Goal: Task Accomplishment & Management: Use online tool/utility

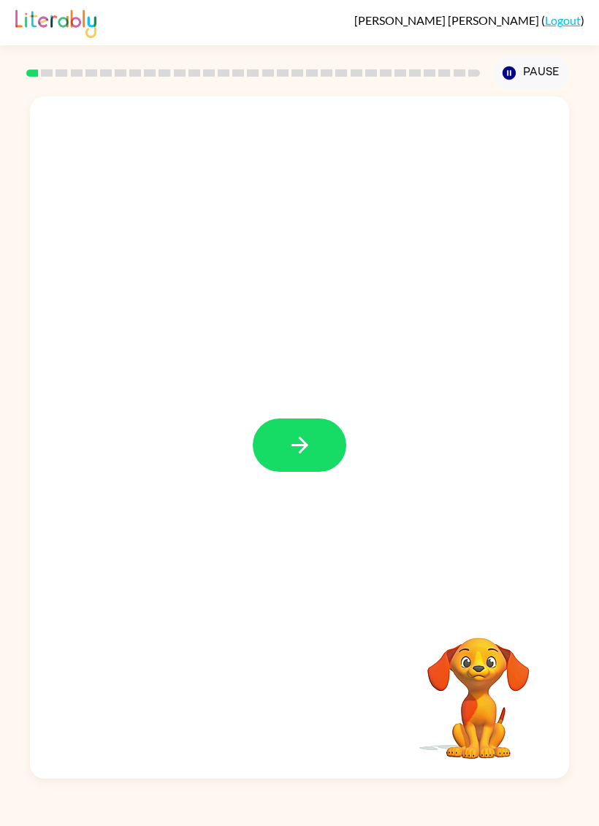
click at [312, 435] on icon "button" at bounding box center [300, 445] width 26 height 26
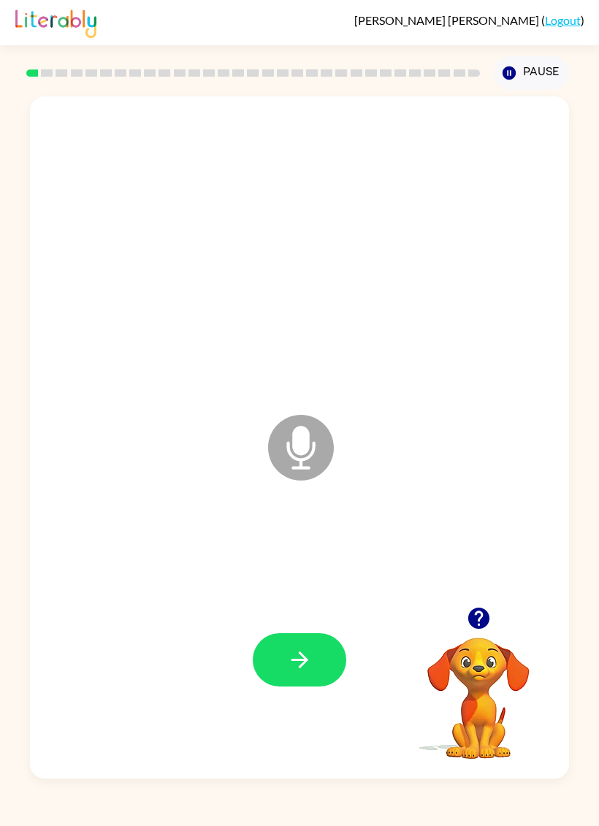
click at [281, 668] on button "button" at bounding box center [299, 659] width 93 height 53
click at [280, 647] on button "button" at bounding box center [299, 659] width 93 height 53
click at [312, 646] on button "button" at bounding box center [299, 659] width 93 height 53
click at [482, 611] on icon "button" at bounding box center [477, 617] width 21 height 21
click at [328, 653] on button "button" at bounding box center [299, 659] width 93 height 53
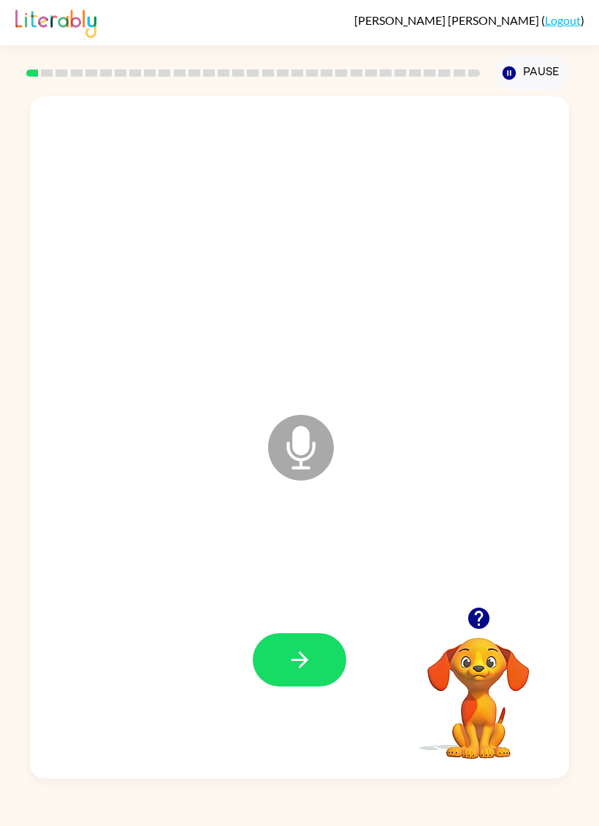
click at [307, 651] on icon "button" at bounding box center [300, 660] width 26 height 26
click at [316, 670] on button "button" at bounding box center [299, 659] width 93 height 53
click at [487, 618] on icon "button" at bounding box center [477, 617] width 21 height 21
click at [502, 604] on div at bounding box center [478, 617] width 146 height 37
click at [486, 624] on icon "button" at bounding box center [477, 617] width 21 height 21
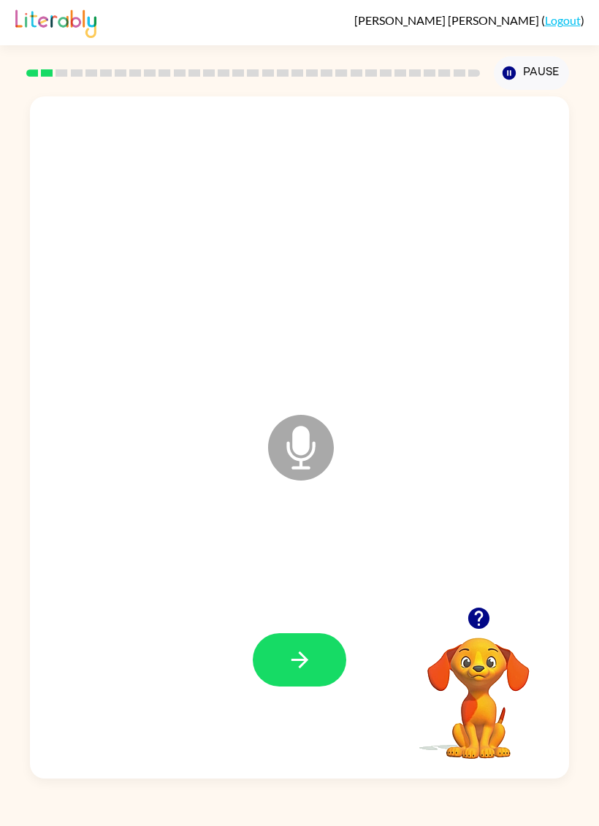
click at [317, 659] on button "button" at bounding box center [299, 659] width 93 height 53
click at [331, 644] on button "button" at bounding box center [299, 659] width 93 height 53
click at [299, 667] on icon "button" at bounding box center [300, 660] width 26 height 26
click at [291, 655] on icon "button" at bounding box center [300, 660] width 26 height 26
click at [324, 667] on button "button" at bounding box center [299, 659] width 93 height 53
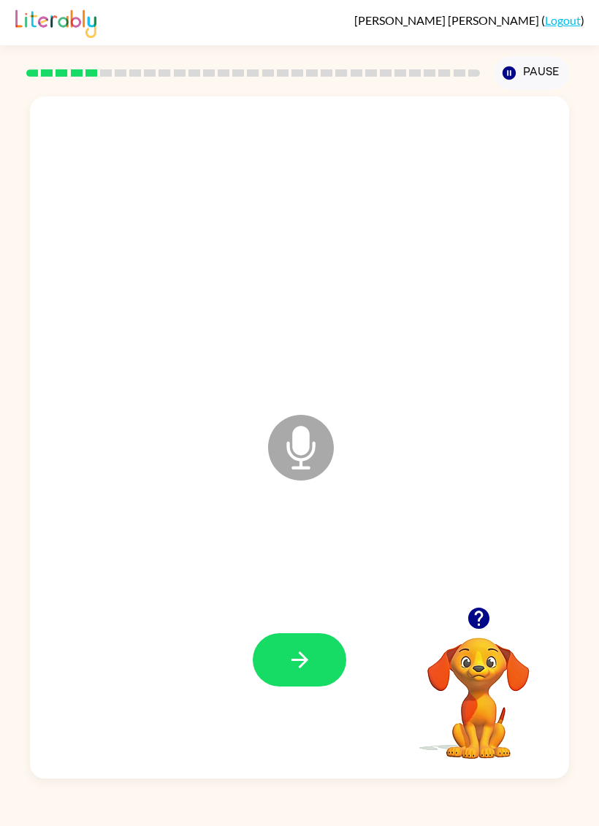
click at [313, 678] on button "button" at bounding box center [299, 659] width 93 height 53
click at [317, 656] on button "button" at bounding box center [299, 659] width 93 height 53
click at [316, 672] on button "button" at bounding box center [299, 659] width 93 height 53
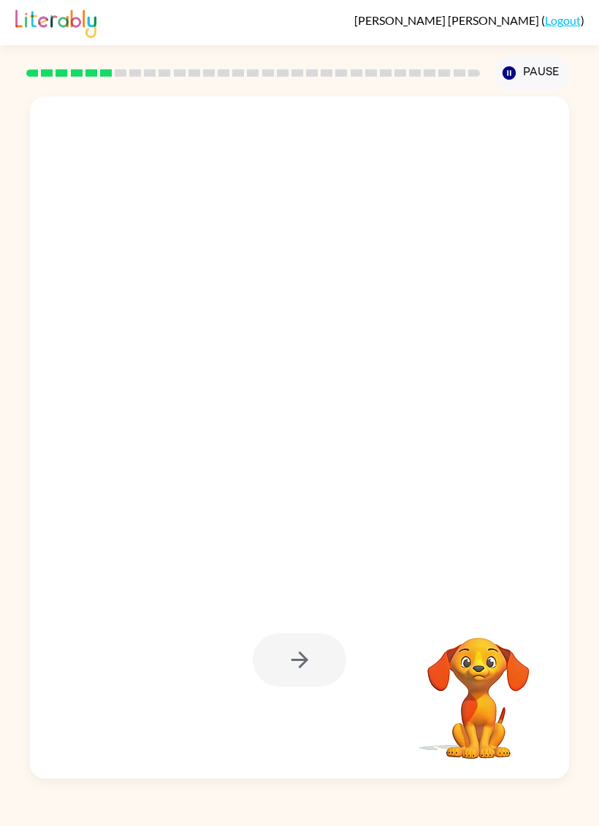
click at [40, 275] on div at bounding box center [299, 437] width 539 height 682
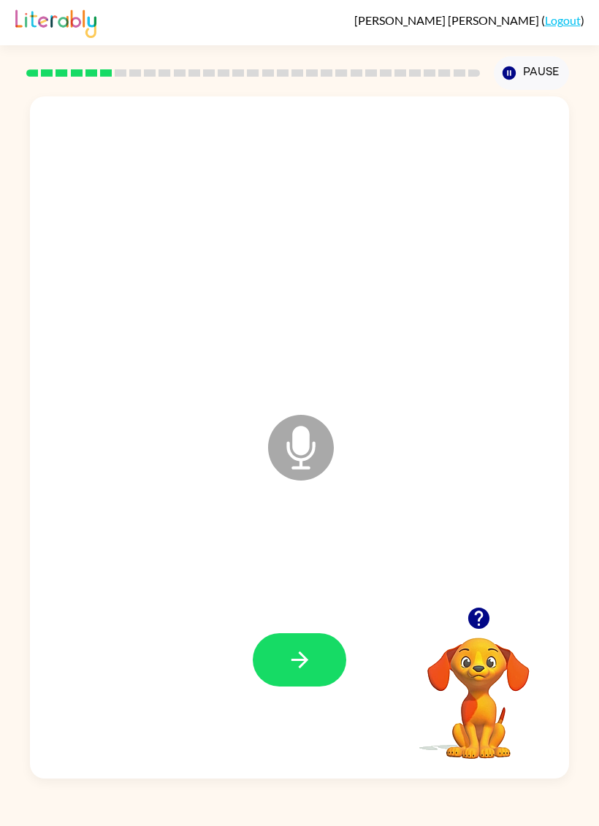
click at [315, 664] on button "button" at bounding box center [299, 659] width 93 height 53
click at [490, 621] on icon "button" at bounding box center [479, 618] width 26 height 26
click at [294, 648] on icon "button" at bounding box center [300, 660] width 26 height 26
click at [307, 674] on button "button" at bounding box center [299, 659] width 93 height 53
click at [315, 642] on button "button" at bounding box center [299, 659] width 93 height 53
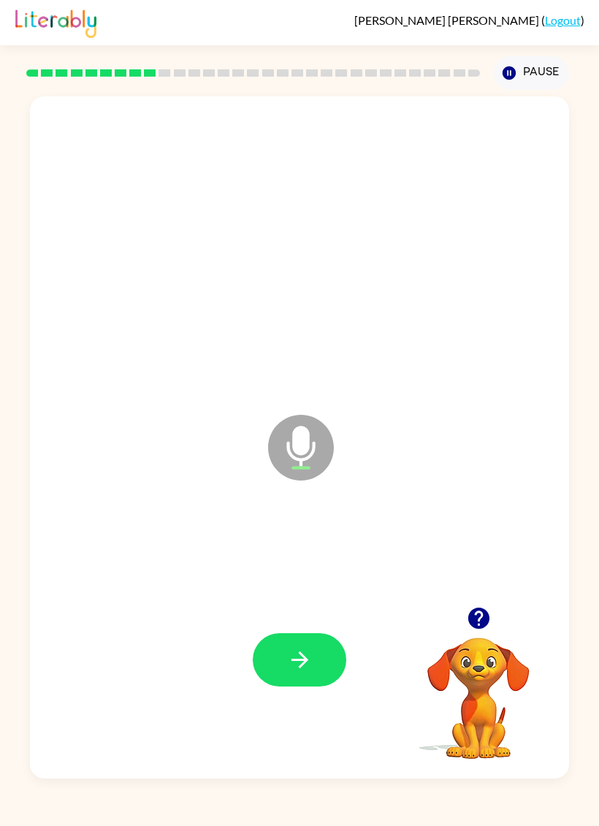
click at [299, 663] on icon "button" at bounding box center [300, 660] width 26 height 26
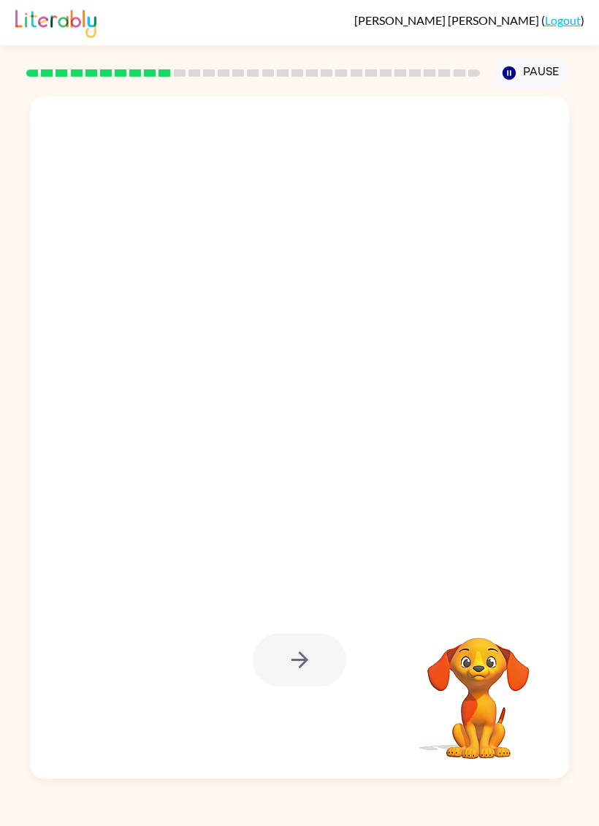
click at [582, 342] on div "Your browser must support playing .mp4 files to use Literably. Please try using…" at bounding box center [299, 434] width 599 height 688
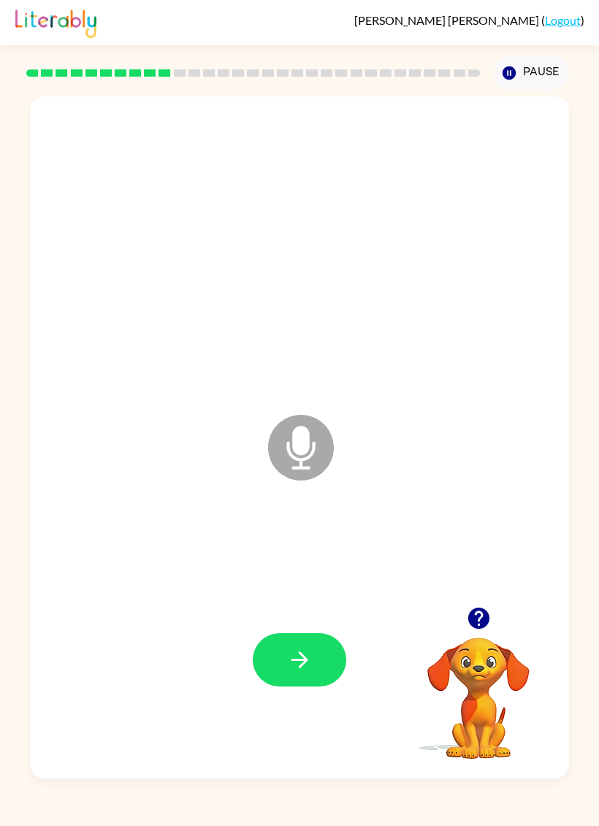
click at [312, 649] on button "button" at bounding box center [299, 659] width 93 height 53
click at [304, 674] on button "button" at bounding box center [299, 659] width 93 height 53
click at [470, 621] on icon "button" at bounding box center [477, 617] width 21 height 21
click at [307, 666] on icon "button" at bounding box center [300, 660] width 26 height 26
click at [305, 645] on button "button" at bounding box center [299, 659] width 93 height 53
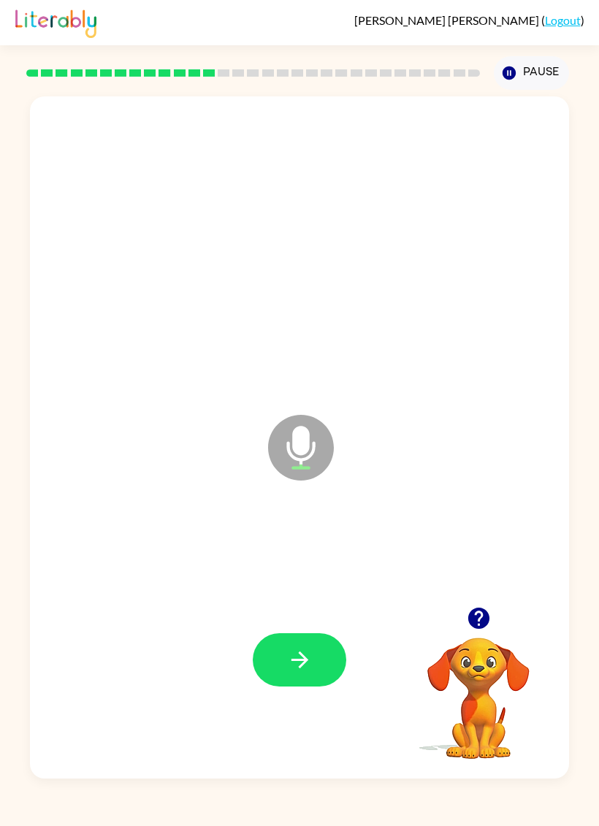
click at [306, 667] on icon "button" at bounding box center [300, 660] width 26 height 26
click at [310, 659] on icon "button" at bounding box center [300, 660] width 26 height 26
click at [302, 686] on button "button" at bounding box center [299, 659] width 93 height 53
click at [316, 659] on button "button" at bounding box center [299, 659] width 93 height 53
click at [310, 654] on icon "button" at bounding box center [300, 660] width 26 height 26
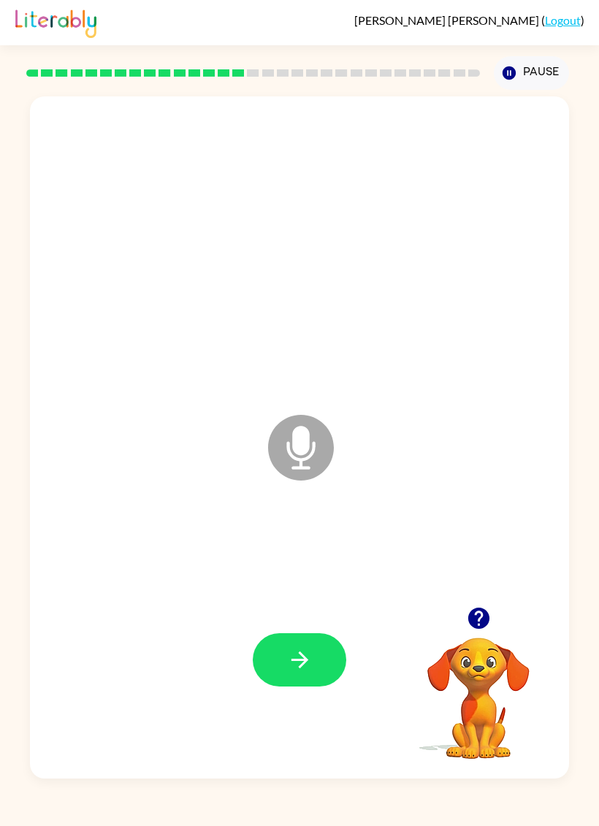
click at [287, 649] on icon "button" at bounding box center [300, 660] width 26 height 26
click at [301, 677] on button "button" at bounding box center [299, 659] width 93 height 53
click at [299, 667] on icon "button" at bounding box center [299, 659] width 17 height 17
click at [311, 653] on icon "button" at bounding box center [300, 660] width 26 height 26
click at [293, 665] on icon "button" at bounding box center [300, 660] width 26 height 26
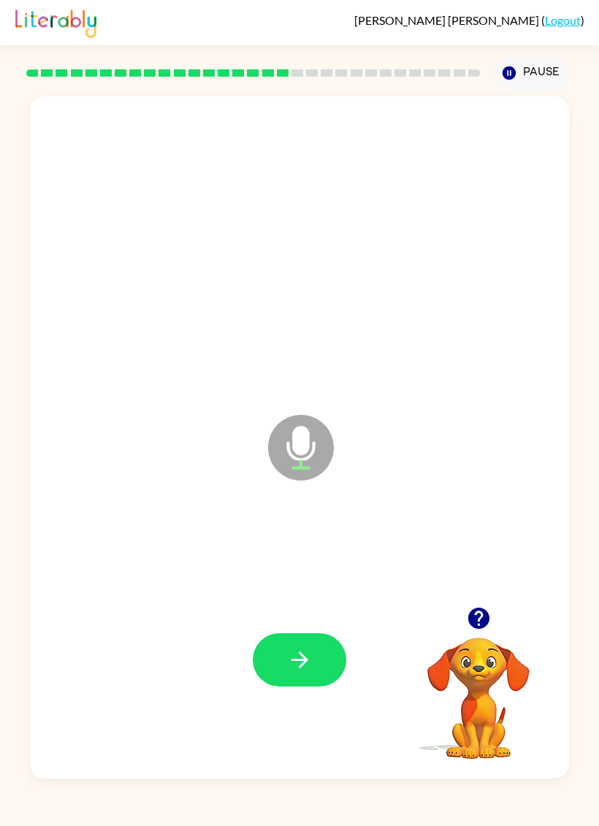
click at [318, 658] on button "button" at bounding box center [299, 659] width 93 height 53
click at [311, 667] on icon "button" at bounding box center [300, 660] width 26 height 26
click at [309, 680] on button "button" at bounding box center [299, 659] width 93 height 53
click at [266, 665] on button "button" at bounding box center [299, 659] width 93 height 53
click at [334, 680] on button "button" at bounding box center [299, 659] width 93 height 53
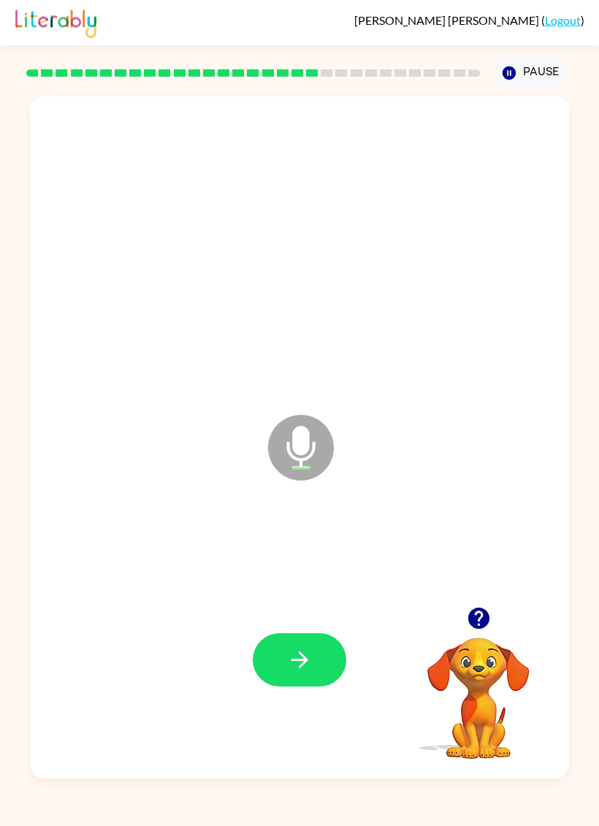
click at [304, 645] on button "button" at bounding box center [299, 659] width 93 height 53
click at [318, 649] on button "button" at bounding box center [299, 659] width 93 height 53
click at [312, 660] on button "button" at bounding box center [299, 659] width 93 height 53
click at [288, 676] on button "button" at bounding box center [299, 659] width 93 height 53
click at [301, 661] on icon "button" at bounding box center [299, 659] width 17 height 17
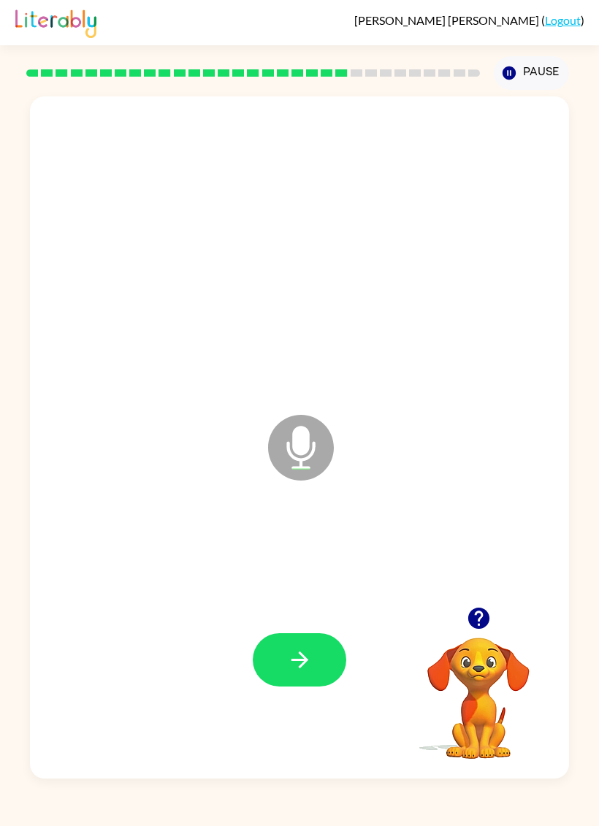
click at [302, 664] on icon "button" at bounding box center [299, 659] width 17 height 17
click at [300, 649] on icon "button" at bounding box center [300, 660] width 26 height 26
click at [310, 651] on icon "button" at bounding box center [300, 660] width 26 height 26
click at [302, 660] on icon "button" at bounding box center [299, 659] width 17 height 17
click at [309, 649] on icon "button" at bounding box center [300, 660] width 26 height 26
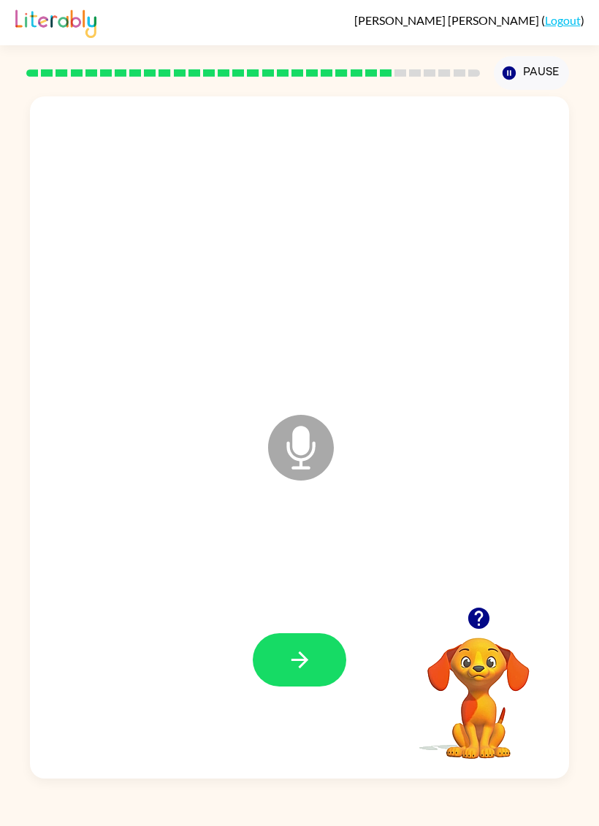
click at [302, 702] on div at bounding box center [300, 660] width 510 height 208
click at [309, 660] on icon "button" at bounding box center [300, 660] width 26 height 26
click at [306, 640] on button "button" at bounding box center [299, 659] width 93 height 53
click at [293, 686] on button "button" at bounding box center [299, 659] width 93 height 53
click at [310, 653] on icon "button" at bounding box center [300, 660] width 26 height 26
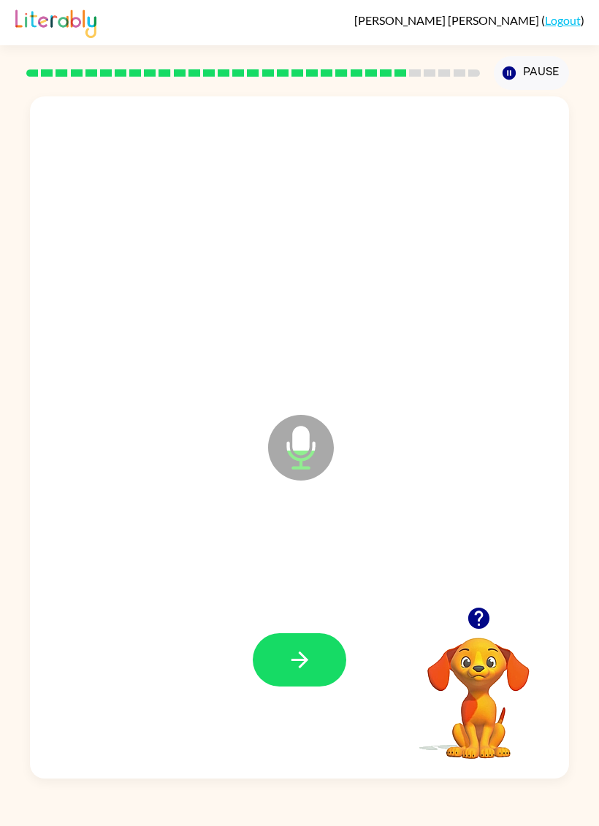
click at [296, 649] on icon "button" at bounding box center [300, 660] width 26 height 26
click at [312, 676] on button "button" at bounding box center [299, 659] width 93 height 53
click at [306, 637] on button "button" at bounding box center [299, 659] width 93 height 53
click at [303, 675] on button "button" at bounding box center [299, 659] width 93 height 53
click at [307, 654] on icon "button" at bounding box center [300, 660] width 26 height 26
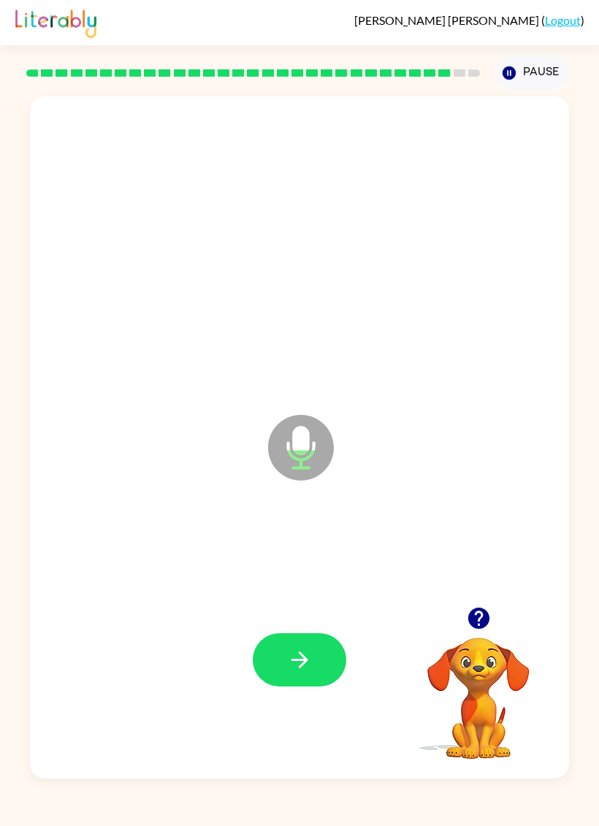
click at [290, 681] on button "button" at bounding box center [299, 659] width 93 height 53
click at [305, 664] on icon "button" at bounding box center [300, 660] width 26 height 26
click at [301, 656] on icon "button" at bounding box center [300, 660] width 26 height 26
click at [310, 672] on icon "button" at bounding box center [300, 660] width 26 height 26
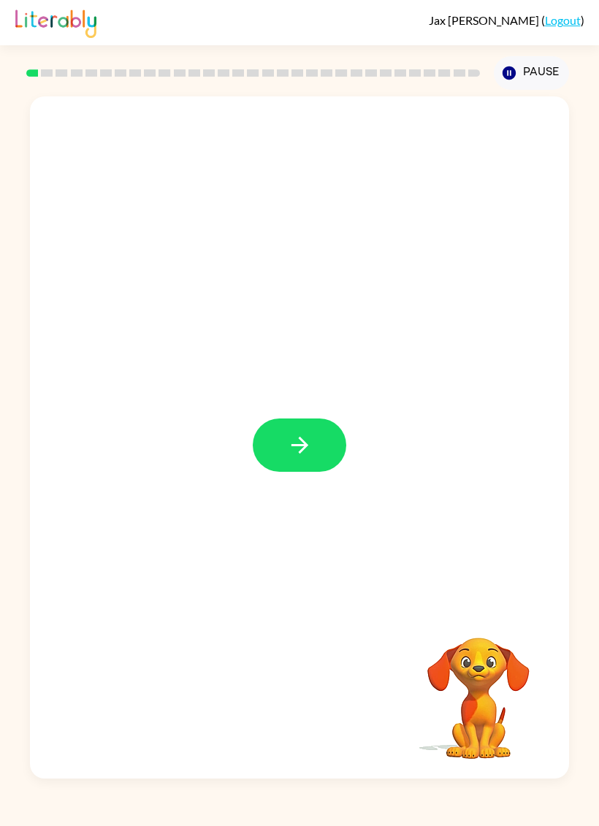
click at [302, 464] on button "button" at bounding box center [299, 444] width 93 height 53
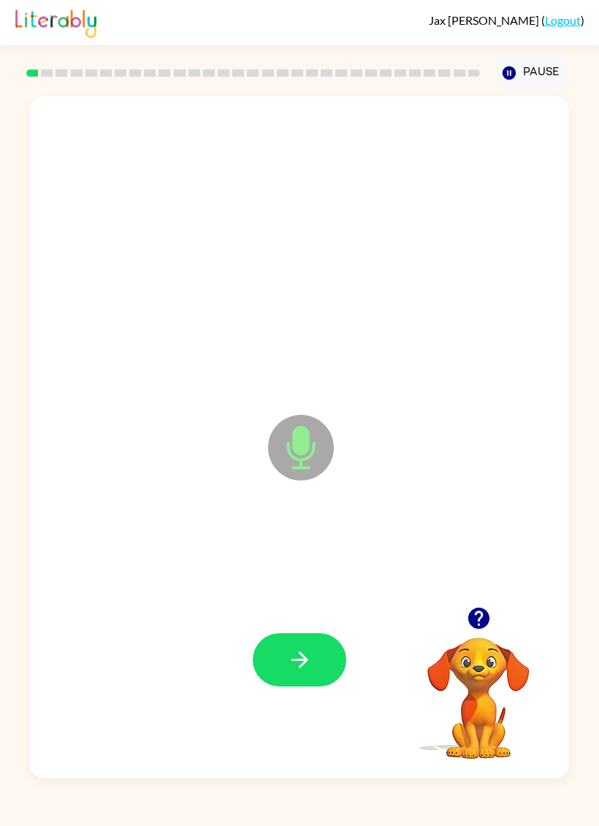
click at [493, 603] on div at bounding box center [478, 617] width 146 height 37
click at [480, 605] on button "button" at bounding box center [478, 617] width 37 height 37
click at [316, 656] on button "button" at bounding box center [299, 659] width 93 height 53
click at [315, 656] on button "button" at bounding box center [299, 659] width 93 height 53
click at [325, 661] on button "button" at bounding box center [299, 659] width 93 height 53
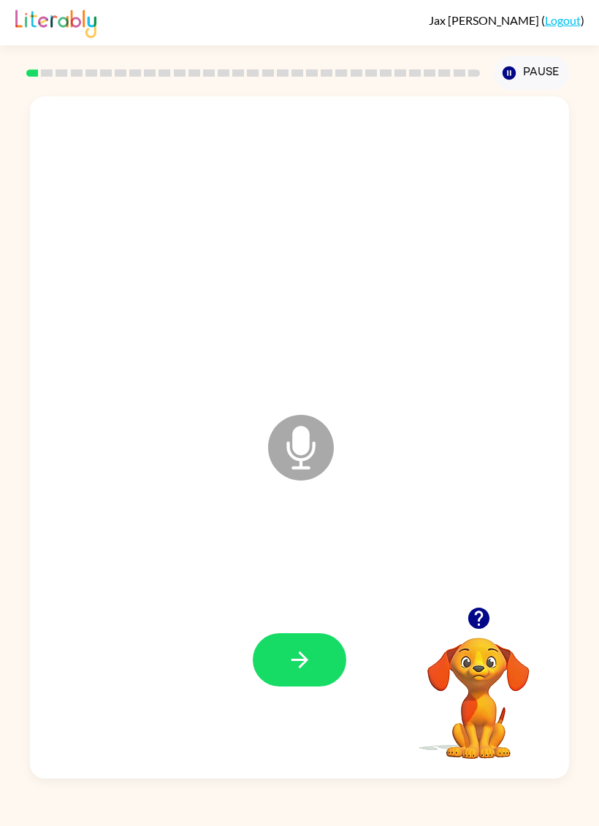
click at [357, 653] on div at bounding box center [300, 660] width 510 height 208
click at [338, 658] on button "button" at bounding box center [299, 659] width 93 height 53
click at [320, 658] on button "button" at bounding box center [299, 659] width 93 height 53
click at [326, 660] on button "button" at bounding box center [299, 659] width 93 height 53
click at [475, 605] on button "button" at bounding box center [478, 617] width 37 height 37
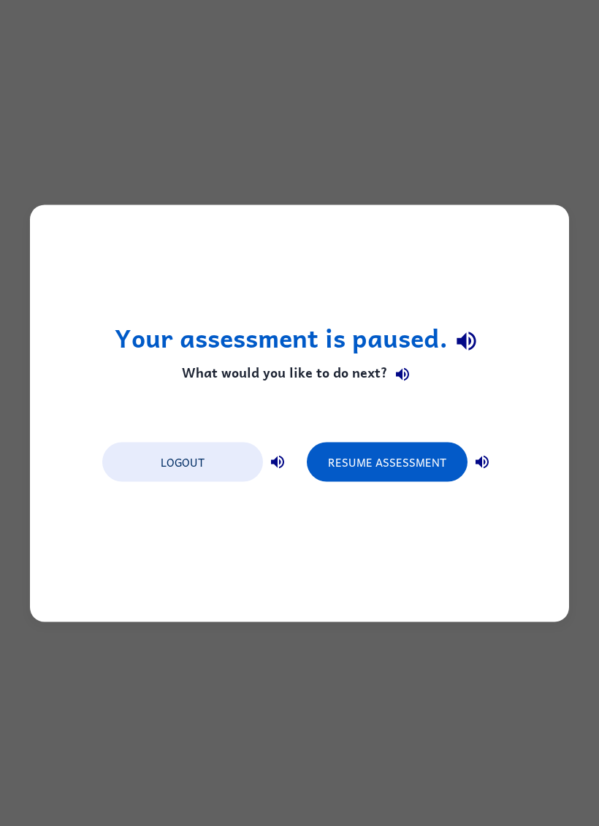
click at [212, 467] on button "Logout" at bounding box center [182, 461] width 161 height 39
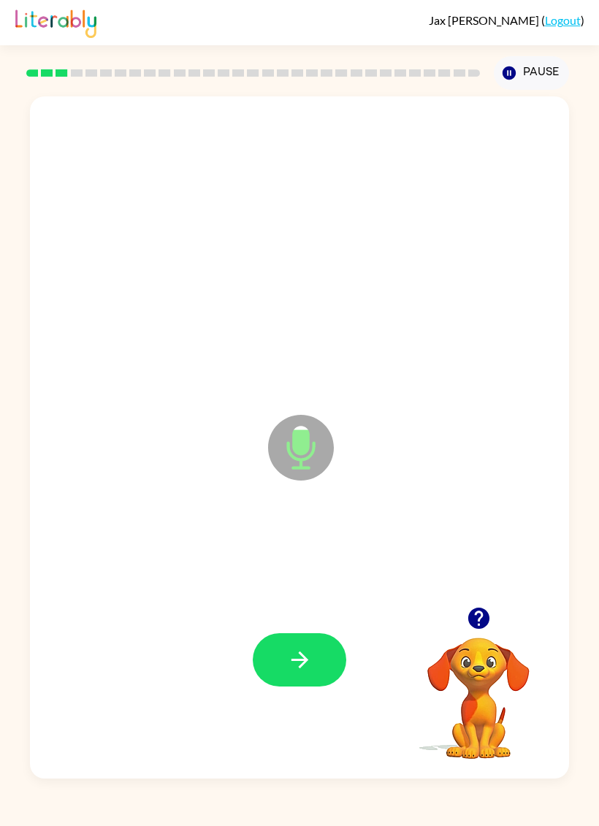
click at [318, 669] on button "button" at bounding box center [299, 659] width 93 height 53
click at [315, 664] on button "button" at bounding box center [299, 659] width 93 height 53
click at [326, 671] on button "button" at bounding box center [299, 659] width 93 height 53
click at [304, 677] on button "button" at bounding box center [299, 659] width 93 height 53
click at [318, 666] on button "button" at bounding box center [299, 659] width 93 height 53
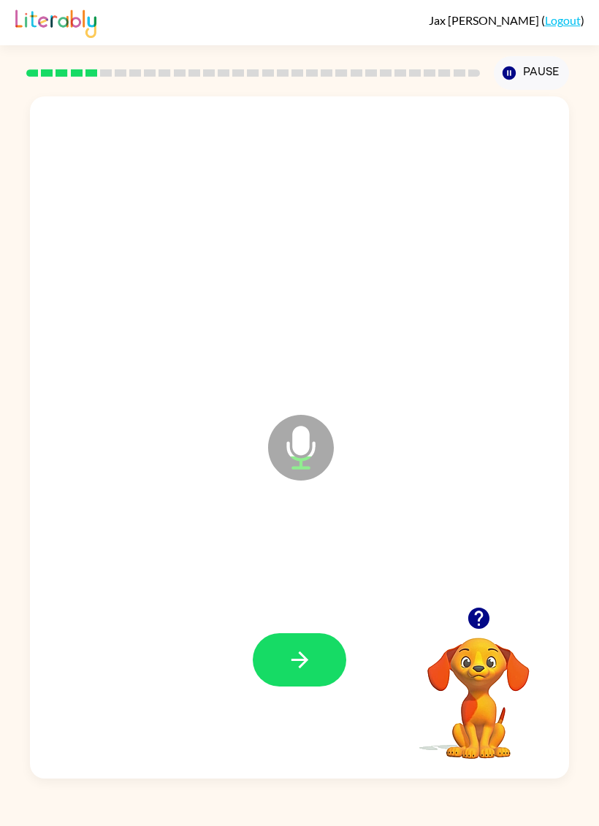
click at [323, 686] on button "button" at bounding box center [299, 659] width 93 height 53
click at [315, 664] on button "button" at bounding box center [299, 659] width 93 height 53
click at [471, 617] on icon "button" at bounding box center [477, 617] width 21 height 21
click at [310, 658] on icon "button" at bounding box center [300, 660] width 26 height 26
click at [312, 658] on icon "button" at bounding box center [300, 660] width 26 height 26
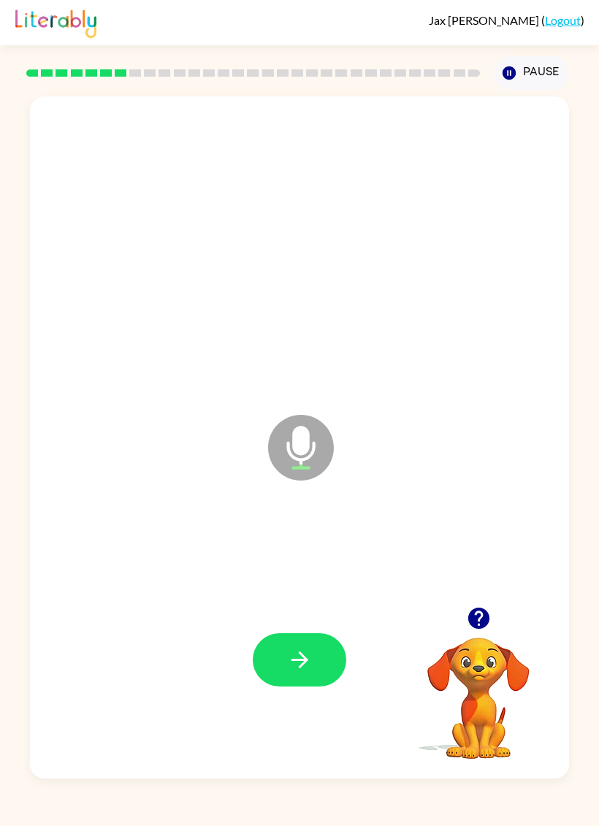
click at [329, 653] on button "button" at bounding box center [299, 659] width 93 height 53
click at [475, 623] on icon "button" at bounding box center [477, 617] width 21 height 21
click at [405, 761] on div "Your browser must support playing .mp4 files to use Literably. Please try using…" at bounding box center [478, 688] width 146 height 146
click at [315, 637] on button "button" at bounding box center [299, 659] width 93 height 53
click at [321, 648] on button "button" at bounding box center [299, 659] width 93 height 53
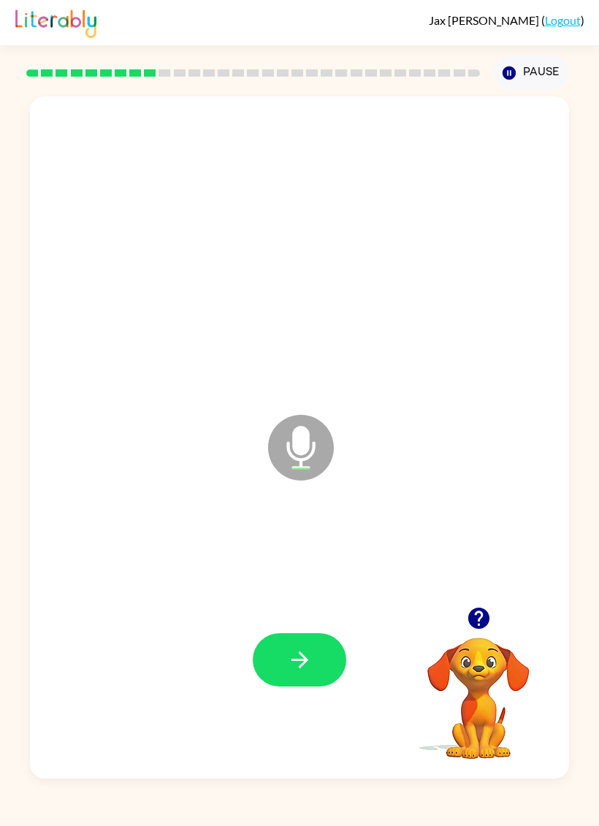
click at [326, 656] on button "button" at bounding box center [299, 659] width 93 height 53
click at [326, 656] on div at bounding box center [299, 659] width 93 height 53
click at [311, 660] on icon "button" at bounding box center [300, 660] width 26 height 26
click at [468, 617] on icon "button" at bounding box center [477, 617] width 21 height 21
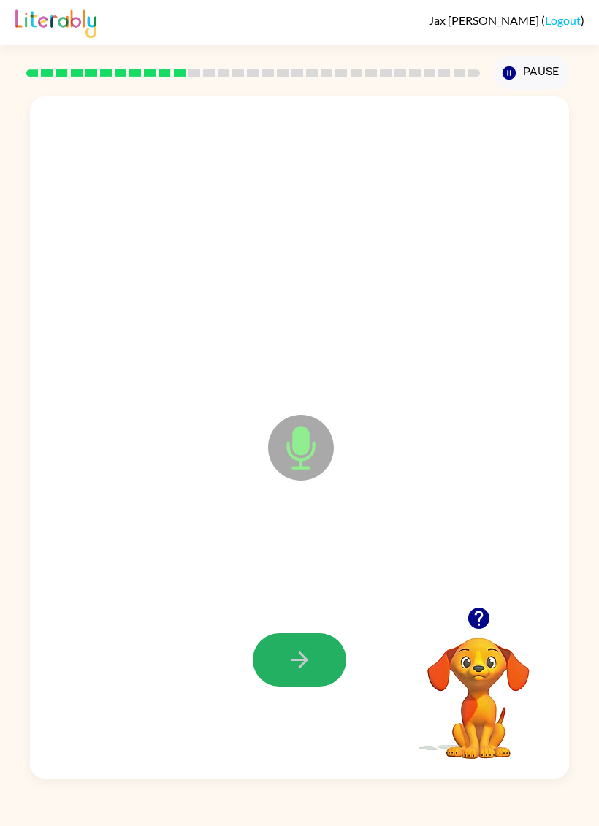
click at [326, 659] on button "button" at bounding box center [299, 659] width 93 height 53
click at [312, 664] on button "button" at bounding box center [299, 659] width 93 height 53
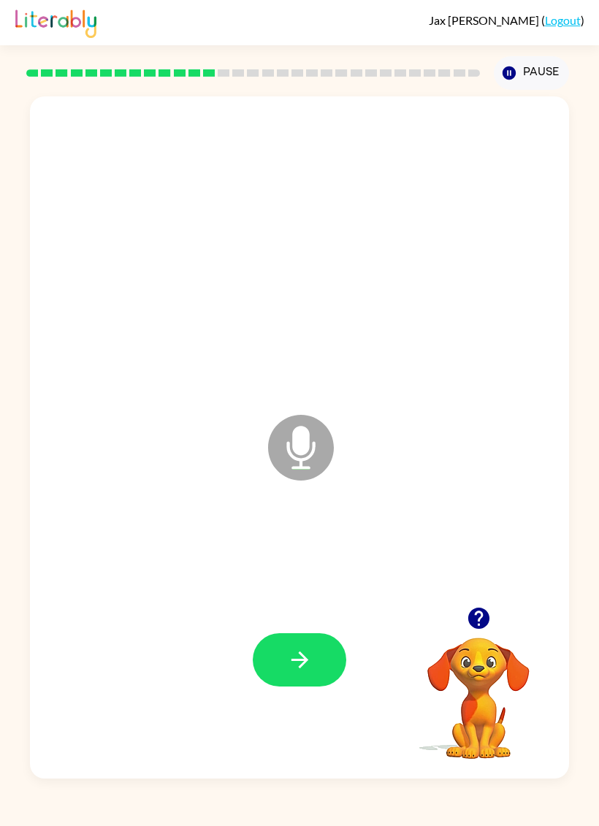
click at [318, 648] on button "button" at bounding box center [299, 659] width 93 height 53
click at [314, 660] on button "button" at bounding box center [299, 659] width 93 height 53
click at [460, 601] on div at bounding box center [478, 617] width 146 height 37
click at [475, 627] on icon "button" at bounding box center [477, 617] width 21 height 21
click at [321, 657] on button "button" at bounding box center [299, 659] width 93 height 53
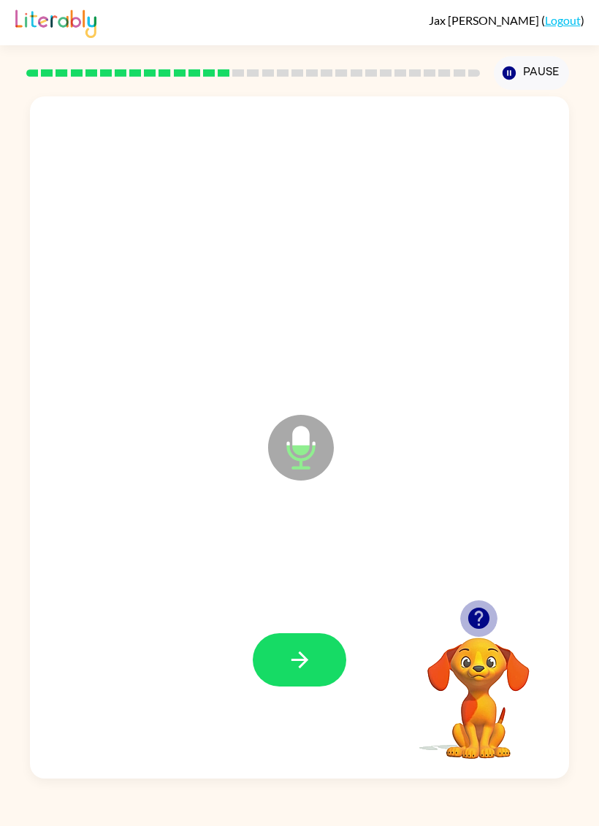
click at [478, 615] on icon "button" at bounding box center [477, 617] width 21 height 21
click at [312, 676] on button "button" at bounding box center [299, 659] width 93 height 53
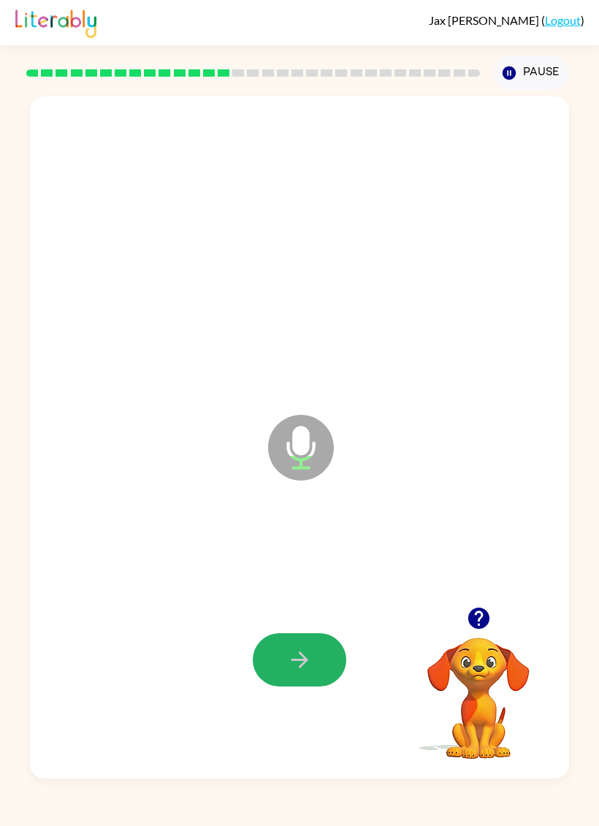
click at [318, 655] on button "button" at bounding box center [299, 659] width 93 height 53
click at [310, 656] on icon "button" at bounding box center [300, 660] width 26 height 26
click at [329, 656] on button "button" at bounding box center [299, 659] width 93 height 53
click at [337, 651] on button "button" at bounding box center [299, 659] width 93 height 53
click at [331, 651] on button "button" at bounding box center [299, 659] width 93 height 53
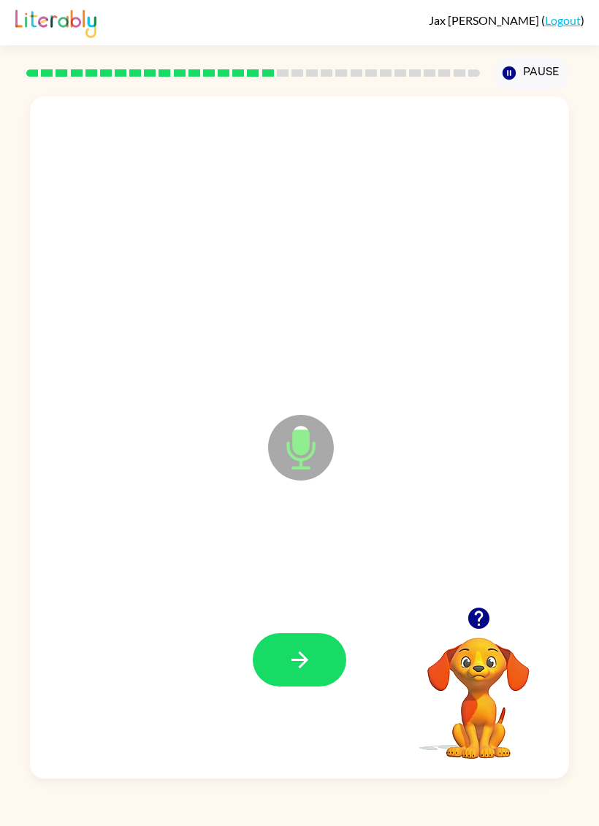
click at [322, 659] on button "button" at bounding box center [299, 659] width 93 height 53
click at [311, 672] on icon "button" at bounding box center [300, 660] width 26 height 26
click at [316, 650] on button "button" at bounding box center [299, 659] width 93 height 53
click at [310, 664] on icon "button" at bounding box center [300, 660] width 26 height 26
click at [331, 661] on button "button" at bounding box center [299, 659] width 93 height 53
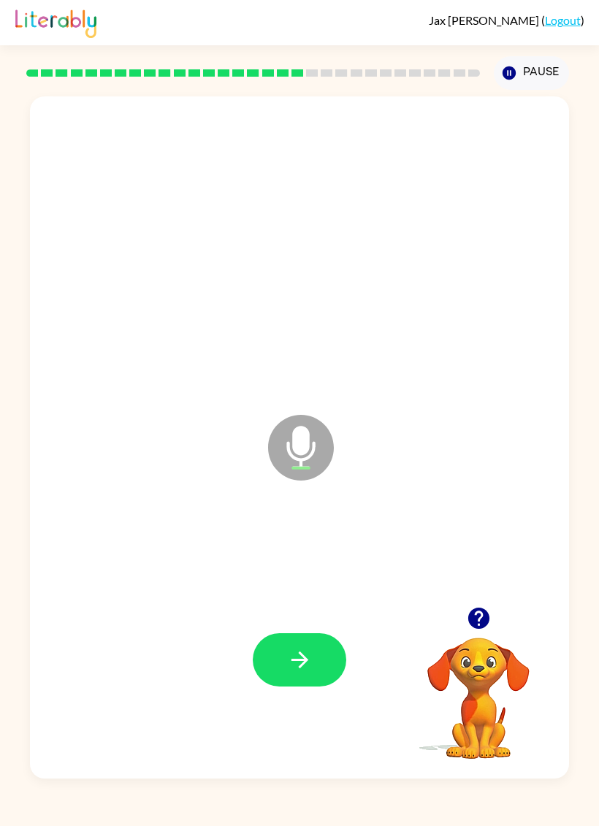
click at [318, 668] on button "button" at bounding box center [299, 659] width 93 height 53
click at [321, 651] on button "button" at bounding box center [299, 659] width 93 height 53
click at [304, 671] on icon "button" at bounding box center [300, 660] width 26 height 26
click at [305, 661] on icon "button" at bounding box center [299, 659] width 17 height 17
click at [344, 659] on button "button" at bounding box center [299, 659] width 93 height 53
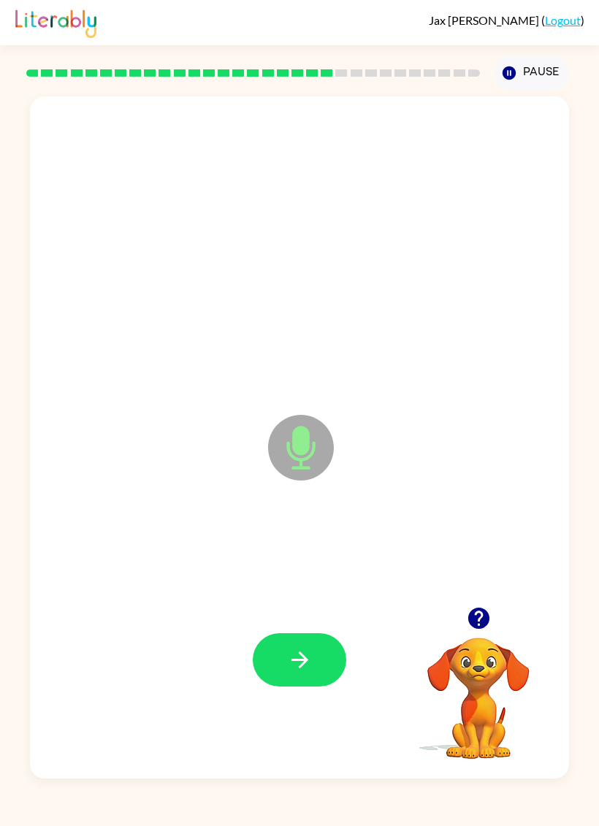
click at [327, 669] on button "button" at bounding box center [299, 659] width 93 height 53
click at [315, 660] on button "button" at bounding box center [299, 659] width 93 height 53
click at [324, 644] on button "button" at bounding box center [299, 659] width 93 height 53
click at [310, 648] on icon "button" at bounding box center [300, 660] width 26 height 26
click at [337, 670] on button "button" at bounding box center [299, 659] width 93 height 53
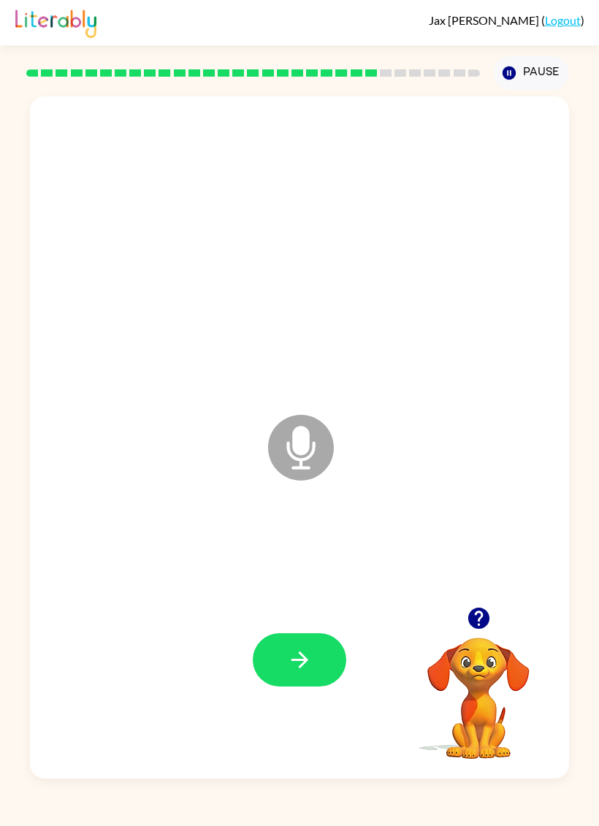
click at [299, 677] on button "button" at bounding box center [299, 659] width 93 height 53
click at [385, 665] on div at bounding box center [300, 660] width 510 height 208
click at [339, 672] on button "button" at bounding box center [299, 659] width 93 height 53
click at [327, 653] on button "button" at bounding box center [299, 659] width 93 height 53
click at [330, 663] on button "button" at bounding box center [299, 659] width 93 height 53
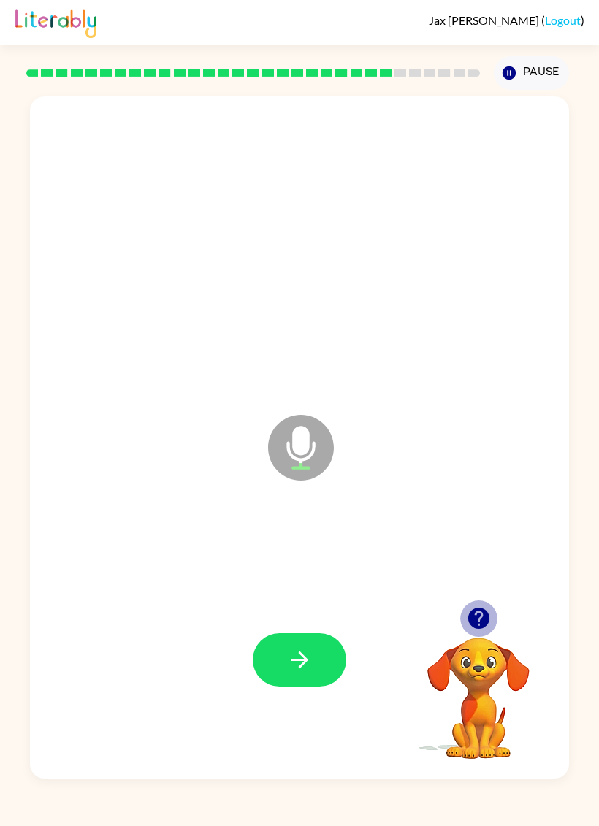
click at [475, 623] on icon "button" at bounding box center [477, 617] width 21 height 21
click at [307, 646] on button "button" at bounding box center [299, 659] width 93 height 53
click at [300, 669] on icon "button" at bounding box center [300, 660] width 26 height 26
click at [477, 605] on button "button" at bounding box center [478, 617] width 37 height 37
click at [476, 605] on div at bounding box center [300, 660] width 510 height 208
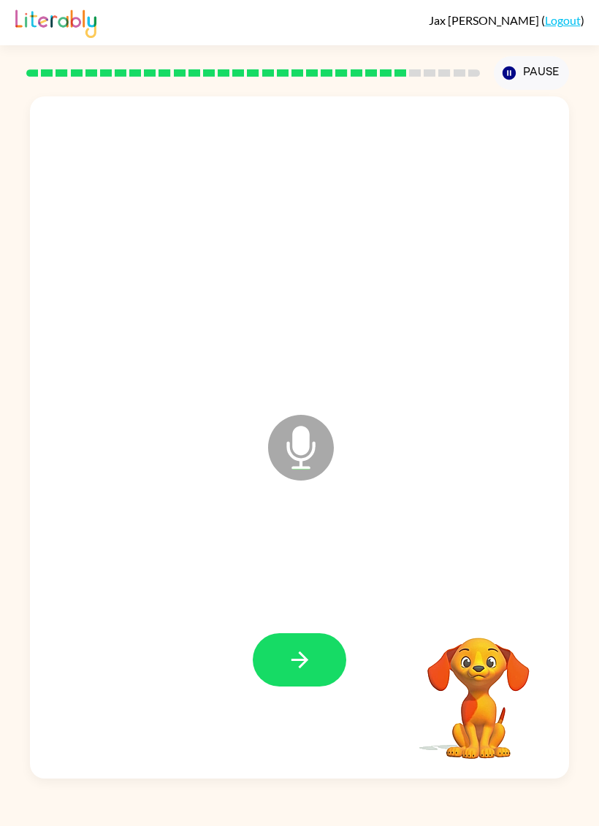
click at [317, 645] on button "button" at bounding box center [299, 659] width 93 height 53
click at [317, 645] on div at bounding box center [299, 659] width 93 height 53
click at [329, 675] on button "button" at bounding box center [299, 659] width 93 height 53
click at [310, 651] on icon "button" at bounding box center [300, 660] width 26 height 26
click at [318, 675] on button "button" at bounding box center [299, 659] width 93 height 53
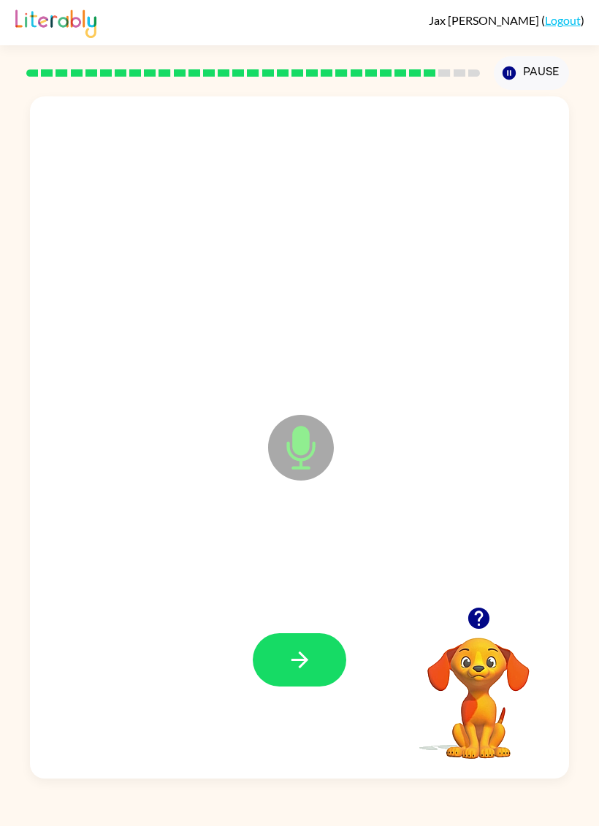
click at [304, 665] on icon "button" at bounding box center [300, 660] width 26 height 26
click at [488, 619] on icon "button" at bounding box center [477, 617] width 21 height 21
click at [340, 640] on div at bounding box center [299, 659] width 93 height 53
click at [311, 681] on button "button" at bounding box center [299, 659] width 93 height 53
click at [315, 662] on button "button" at bounding box center [299, 659] width 93 height 53
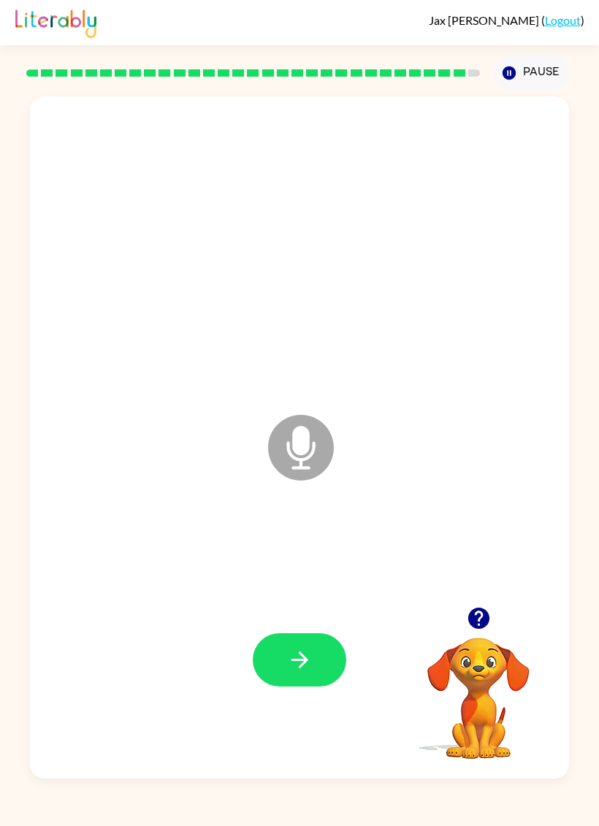
click at [318, 683] on button "button" at bounding box center [299, 659] width 93 height 53
click at [326, 665] on button "button" at bounding box center [299, 659] width 93 height 53
